Goal: Find specific page/section: Locate a particular part of the current website

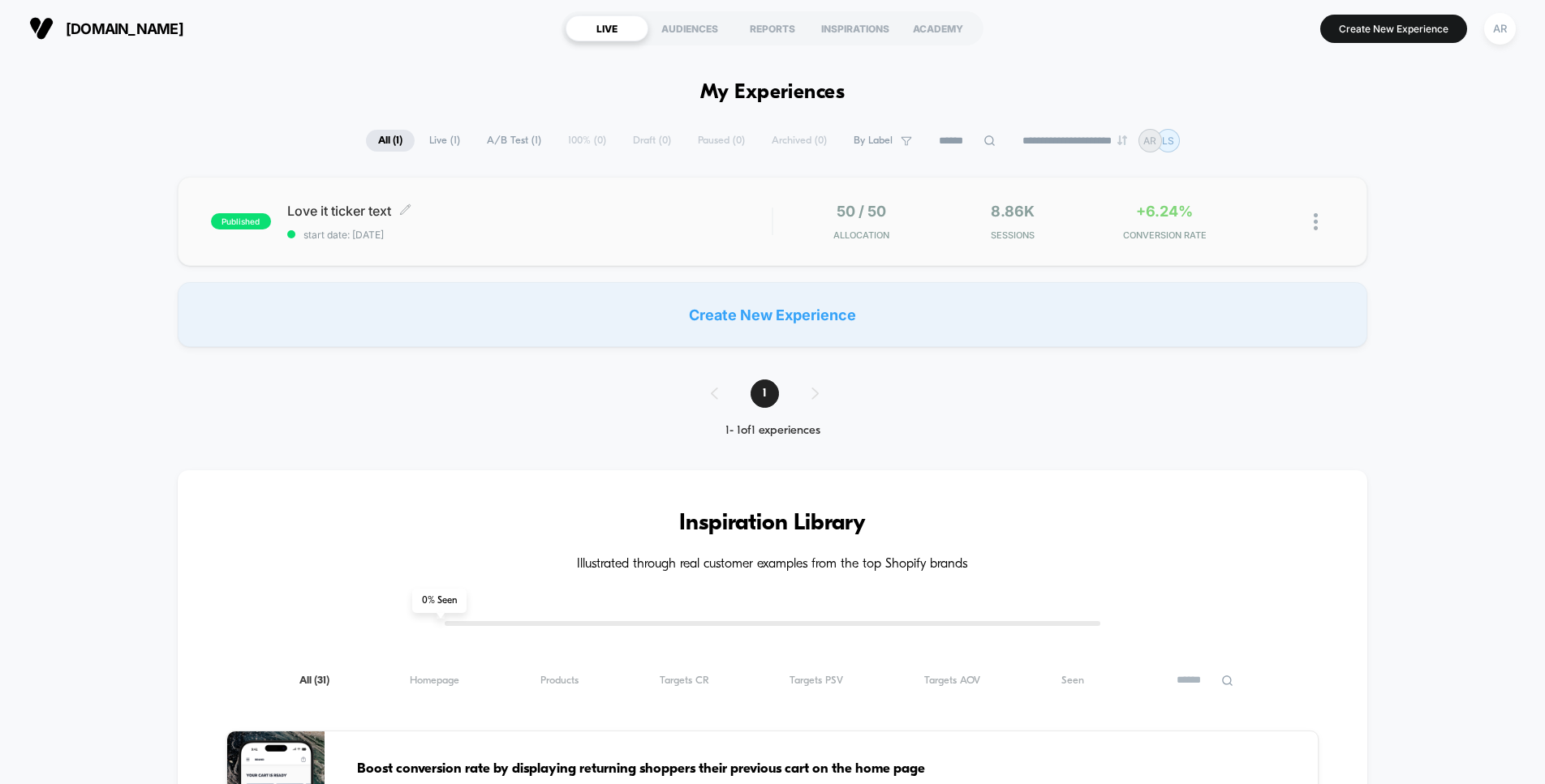
click at [609, 222] on div "Love it ticker text Click to edit experience details Click to edit experience d…" at bounding box center [529, 222] width 485 height 38
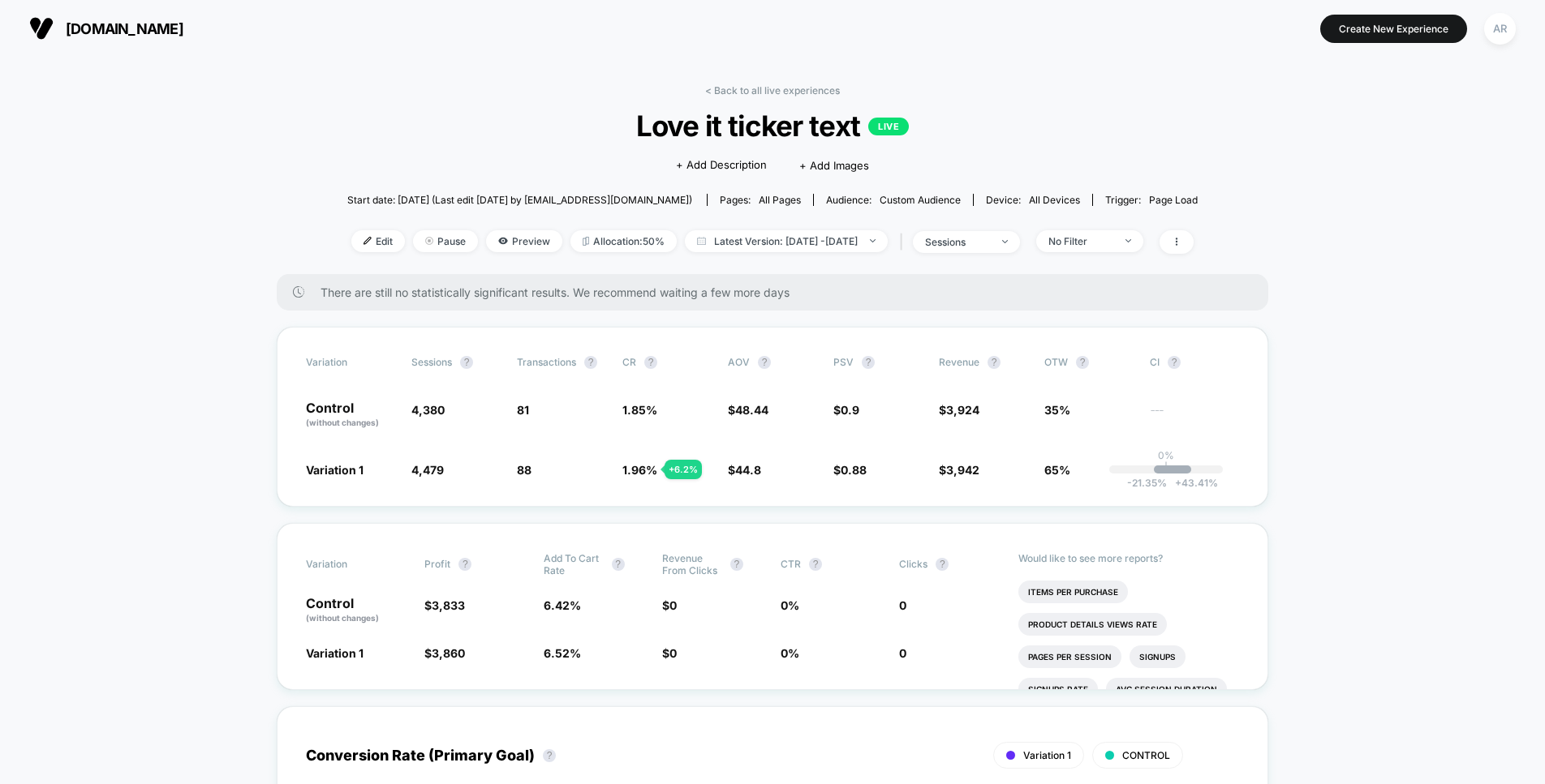
scroll to position [31, 0]
